Goal: Information Seeking & Learning: Learn about a topic

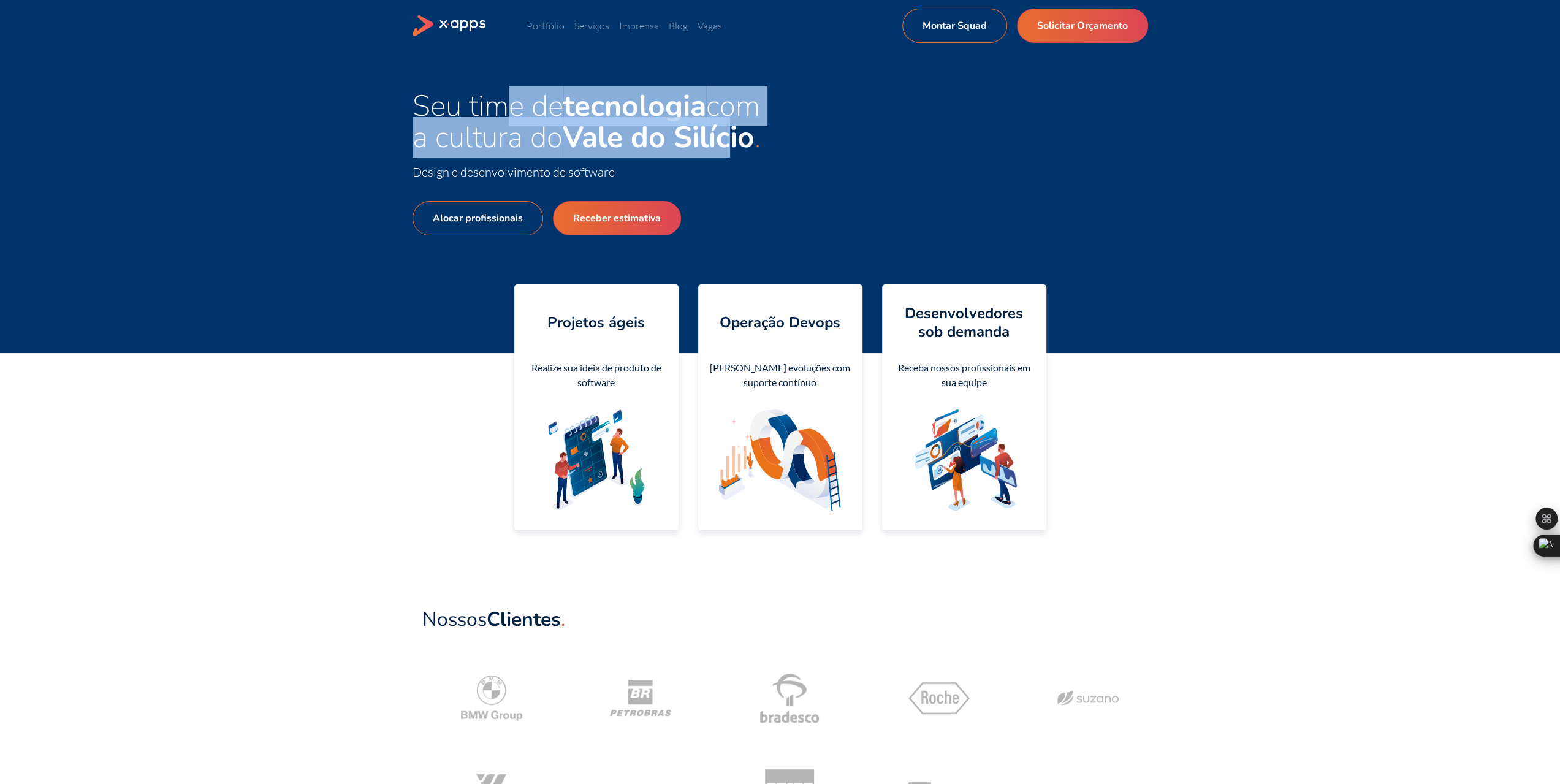
drag, startPoint x: 509, startPoint y: 106, endPoint x: 733, endPoint y: 120, distance: 224.4
click at [733, 120] on span "Seu time de tecnologia com a cultura do [GEOGRAPHIC_DATA]" at bounding box center [586, 121] width 348 height 72
click at [554, 126] on span "Seu time de tecnologia com a cultura do [GEOGRAPHIC_DATA]" at bounding box center [586, 121] width 348 height 72
click at [498, 152] on span "Seu time de tecnologia com a cultura do [GEOGRAPHIC_DATA]" at bounding box center [586, 121] width 348 height 72
click at [460, 146] on span "Seu time de tecnologia com a cultura do [GEOGRAPHIC_DATA]" at bounding box center [586, 121] width 348 height 72
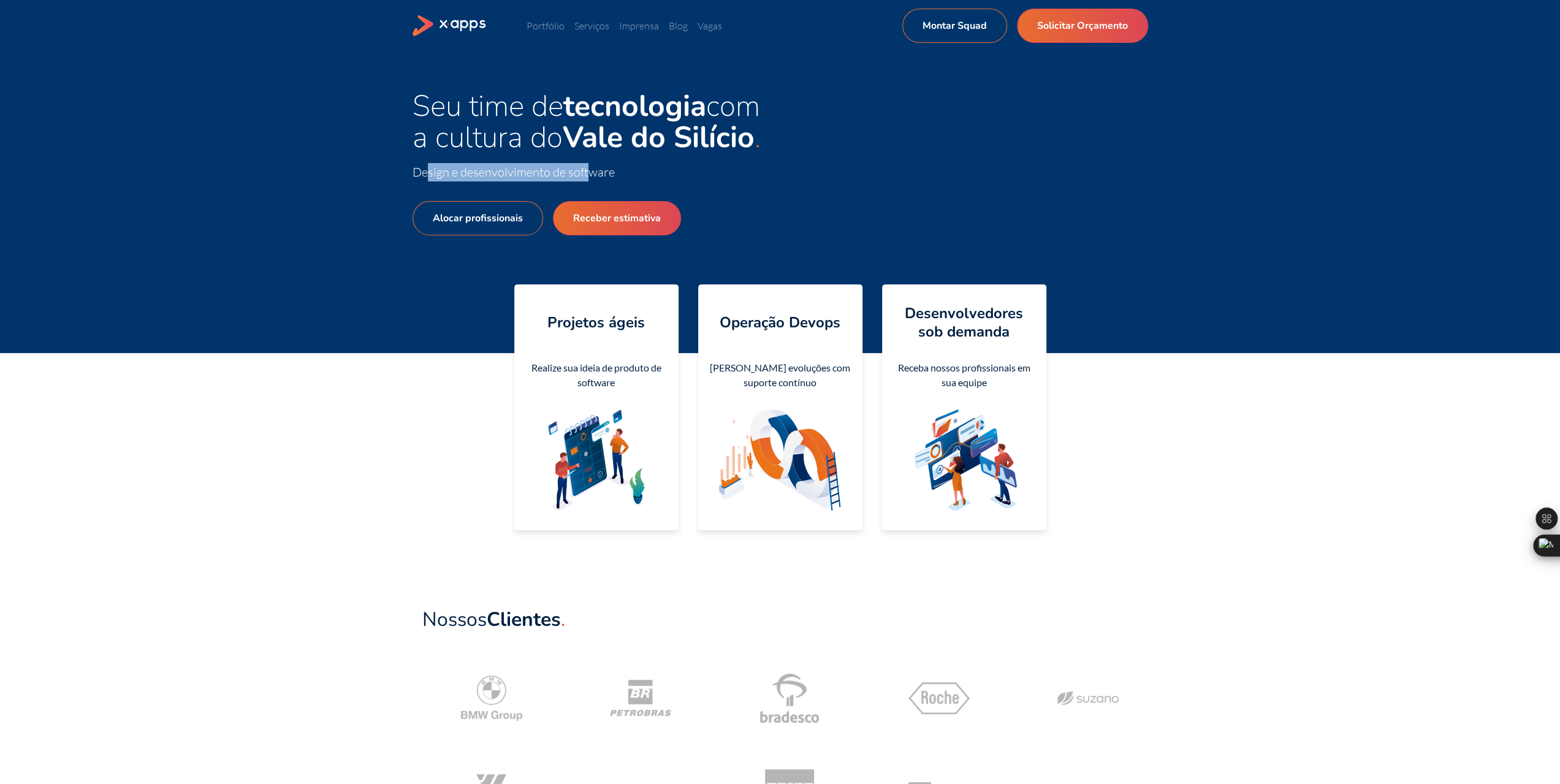
drag, startPoint x: 428, startPoint y: 171, endPoint x: 590, endPoint y: 170, distance: 162.0
click at [590, 170] on span "Design e desenvolvimento de software" at bounding box center [513, 172] width 202 height 16
click at [452, 282] on div "Alocar profissionais Receber estimativa" at bounding box center [596, 247] width 367 height 133
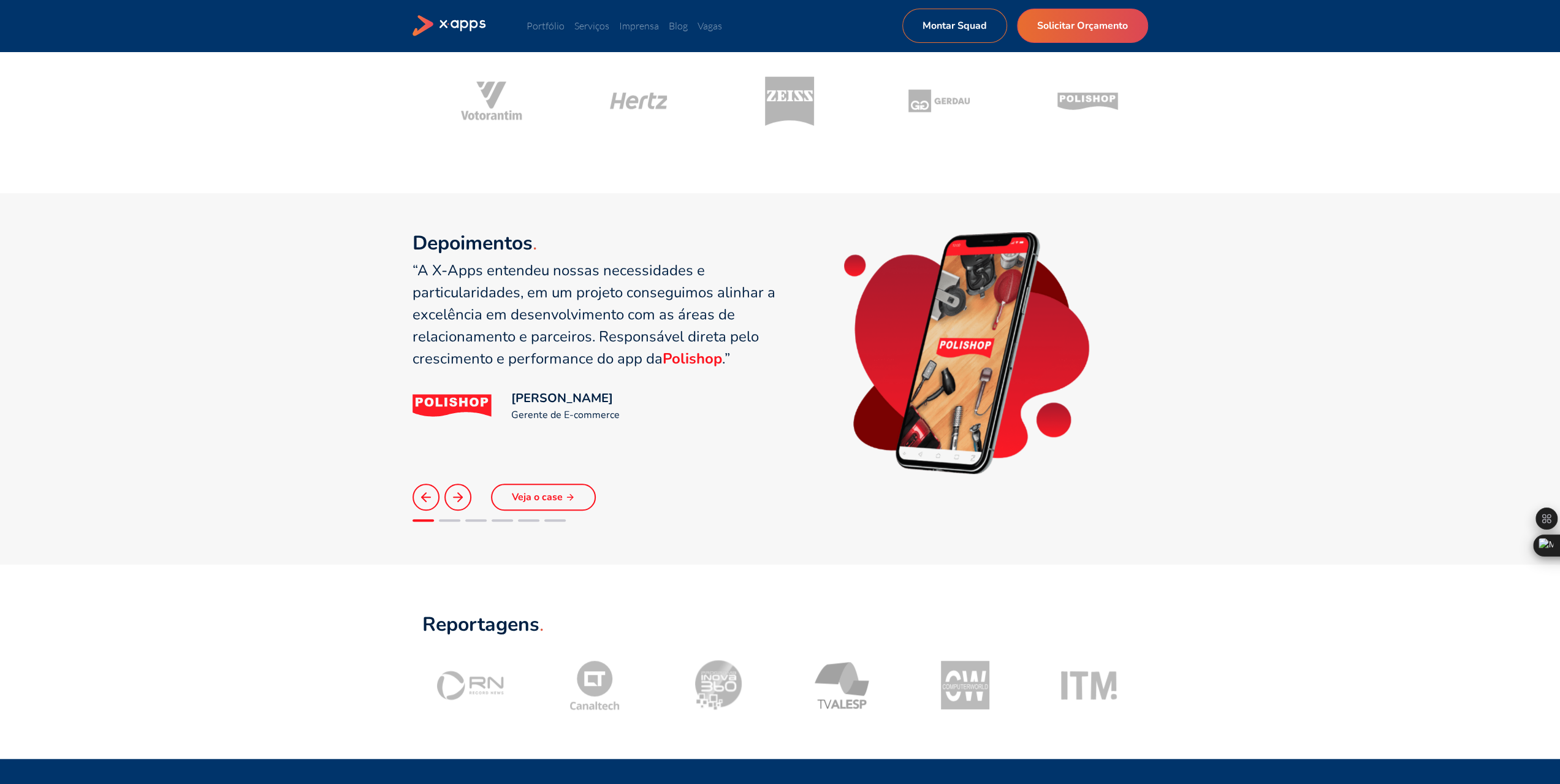
scroll to position [676, 0]
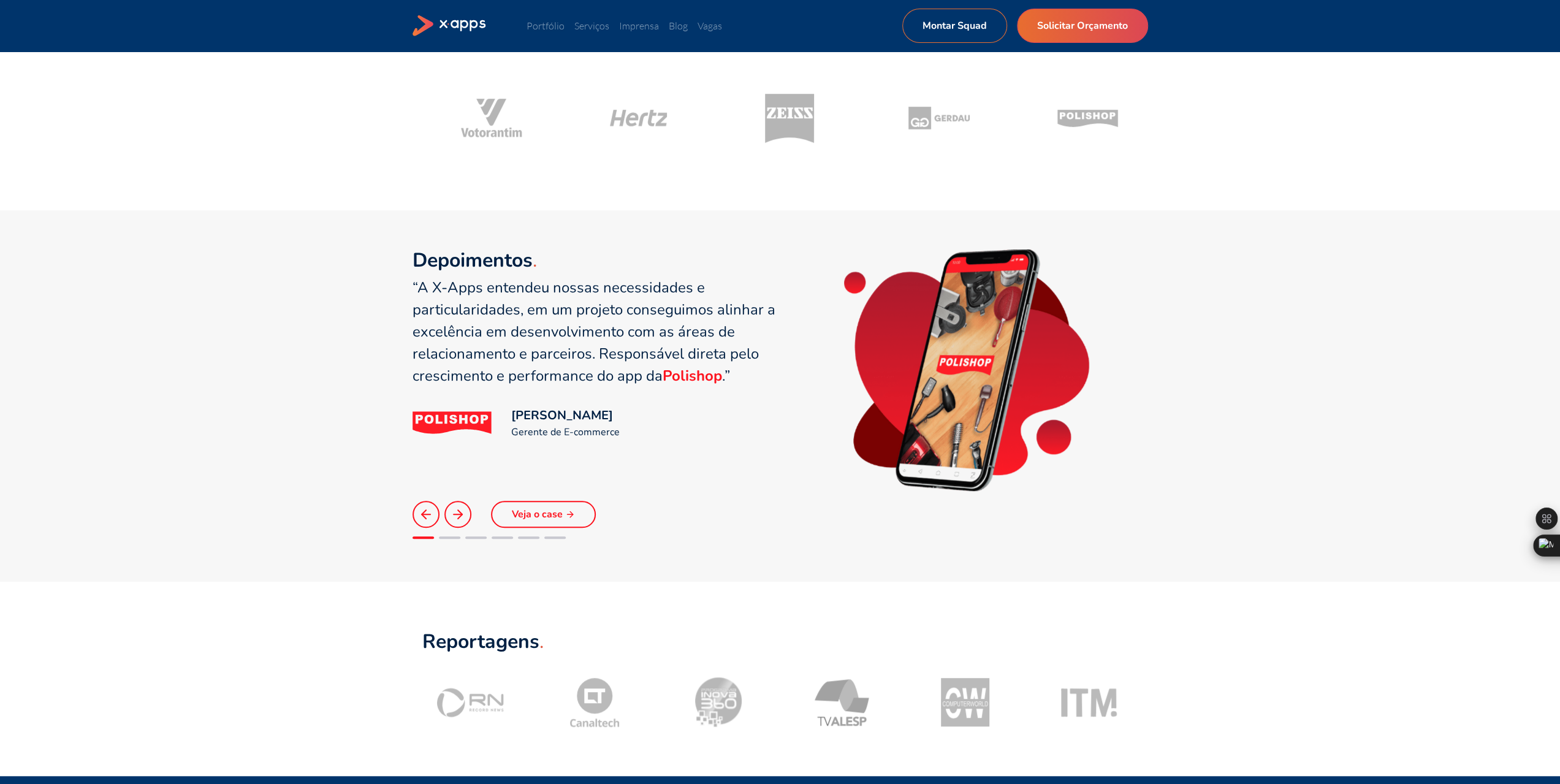
click at [464, 510] on icon at bounding box center [458, 514] width 15 height 15
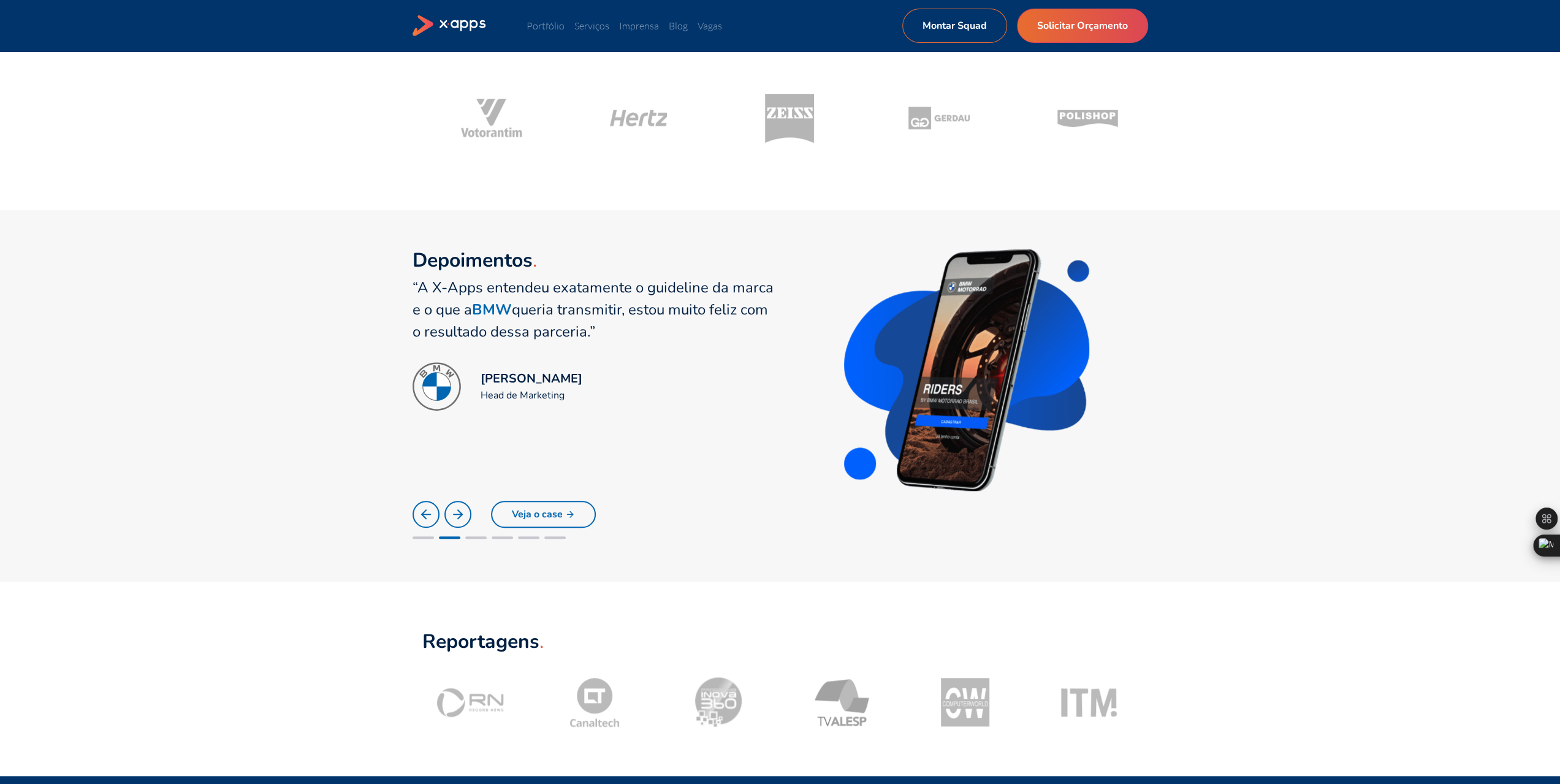
click at [464, 510] on icon at bounding box center [458, 514] width 15 height 15
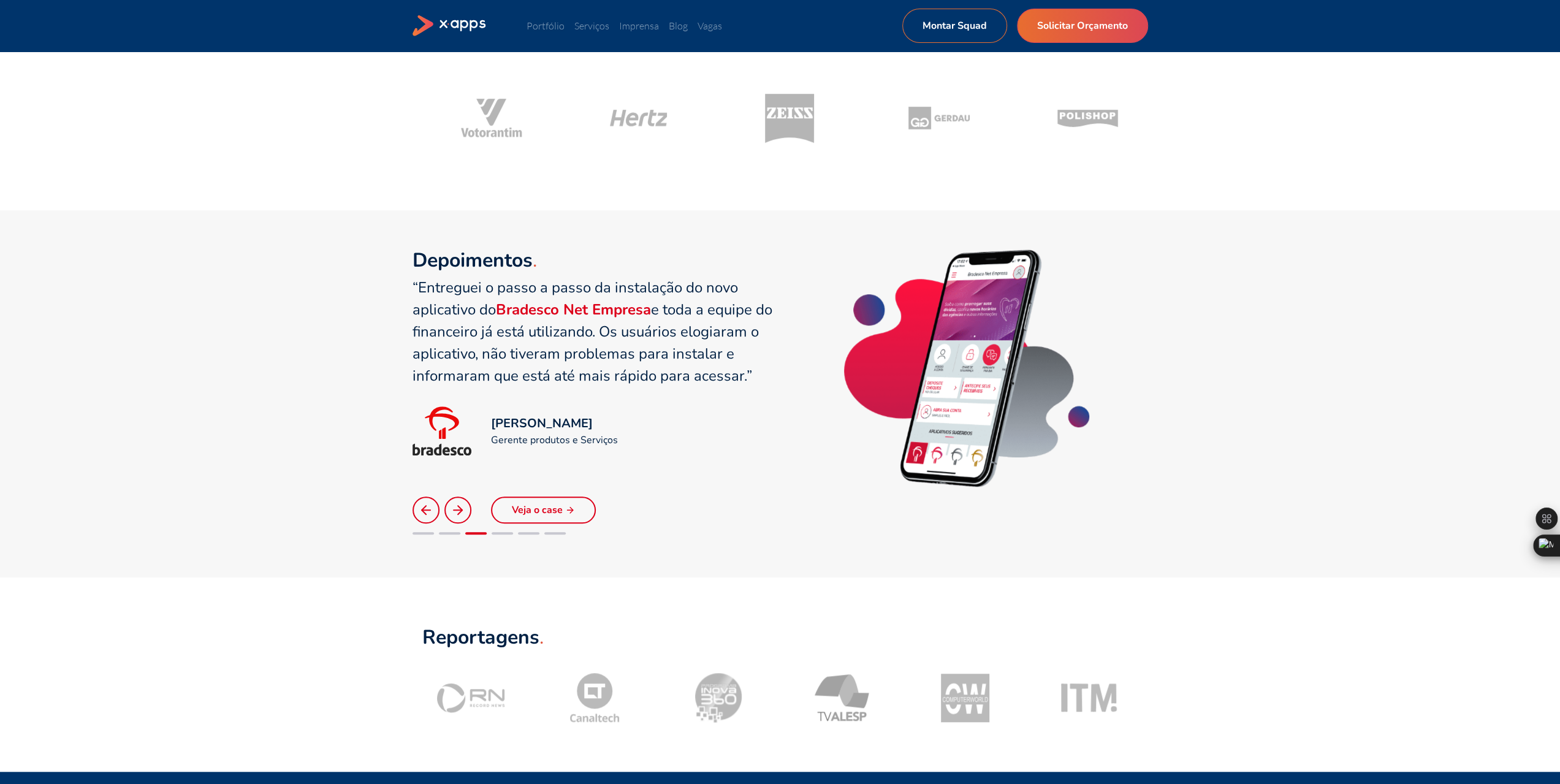
click at [464, 510] on icon at bounding box center [458, 509] width 15 height 15
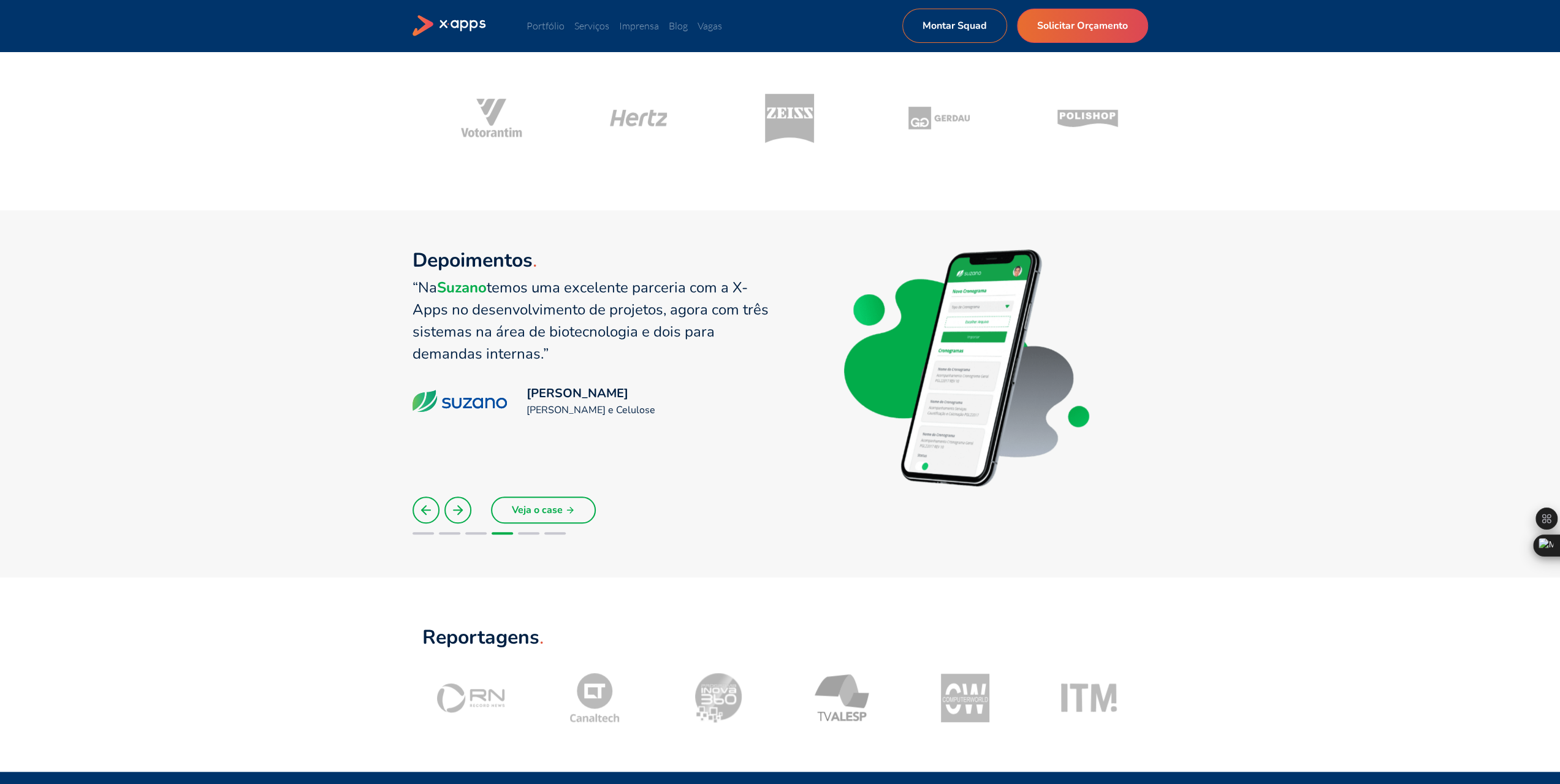
click at [464, 510] on icon at bounding box center [458, 509] width 15 height 15
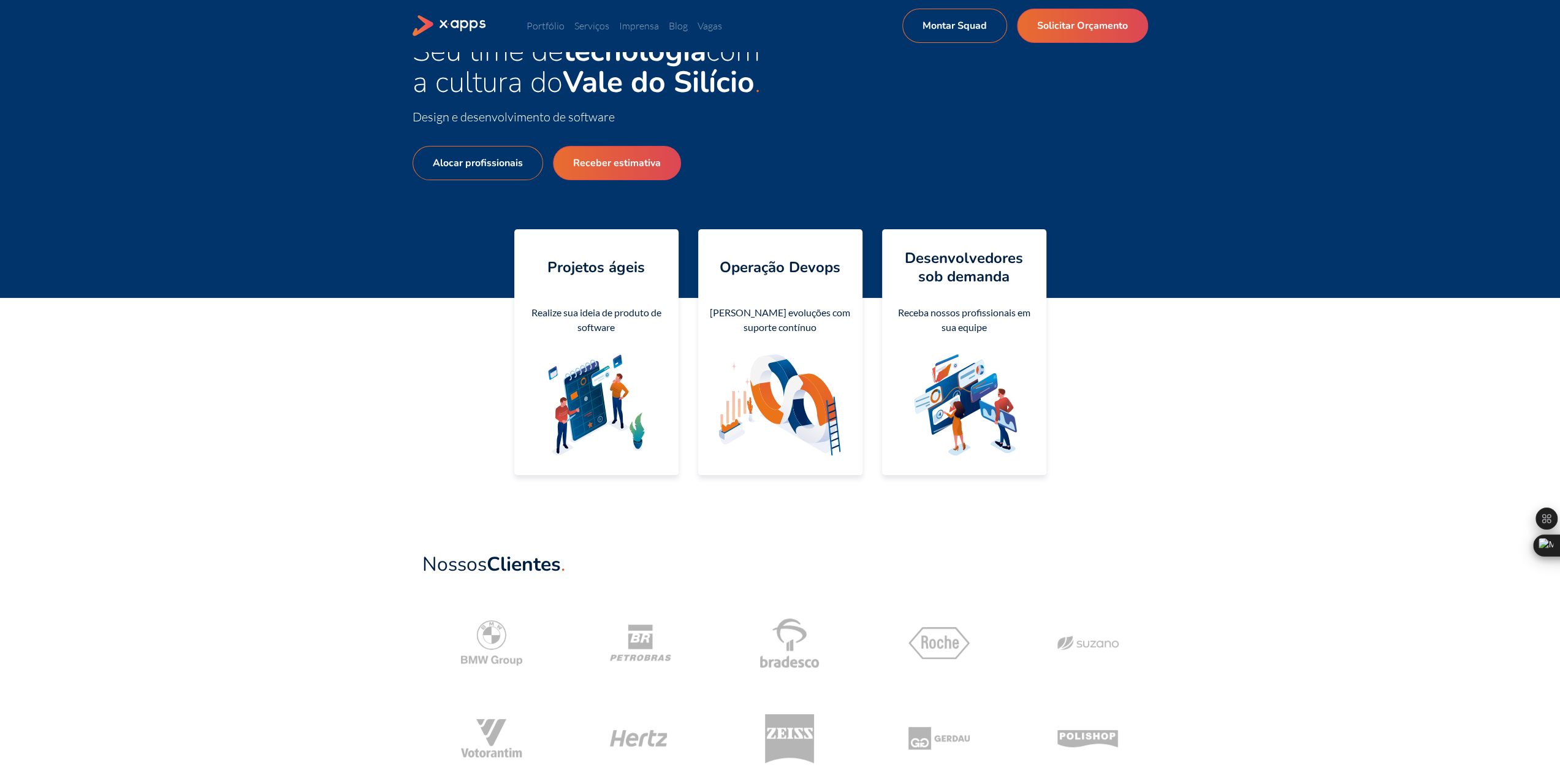
scroll to position [0, 0]
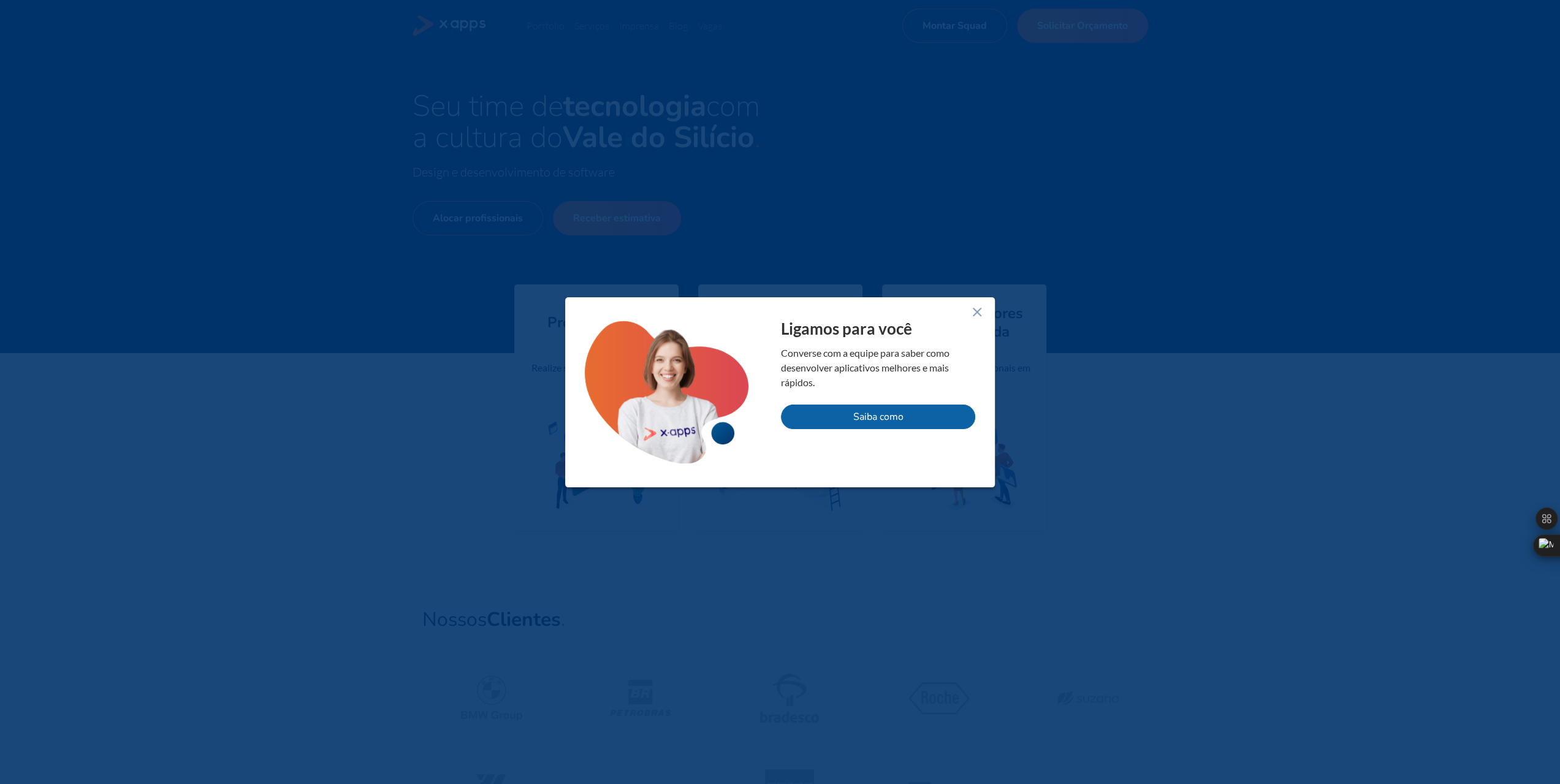
click at [978, 314] on icon at bounding box center [977, 312] width 15 height 15
